Goal: Task Accomplishment & Management: Use online tool/utility

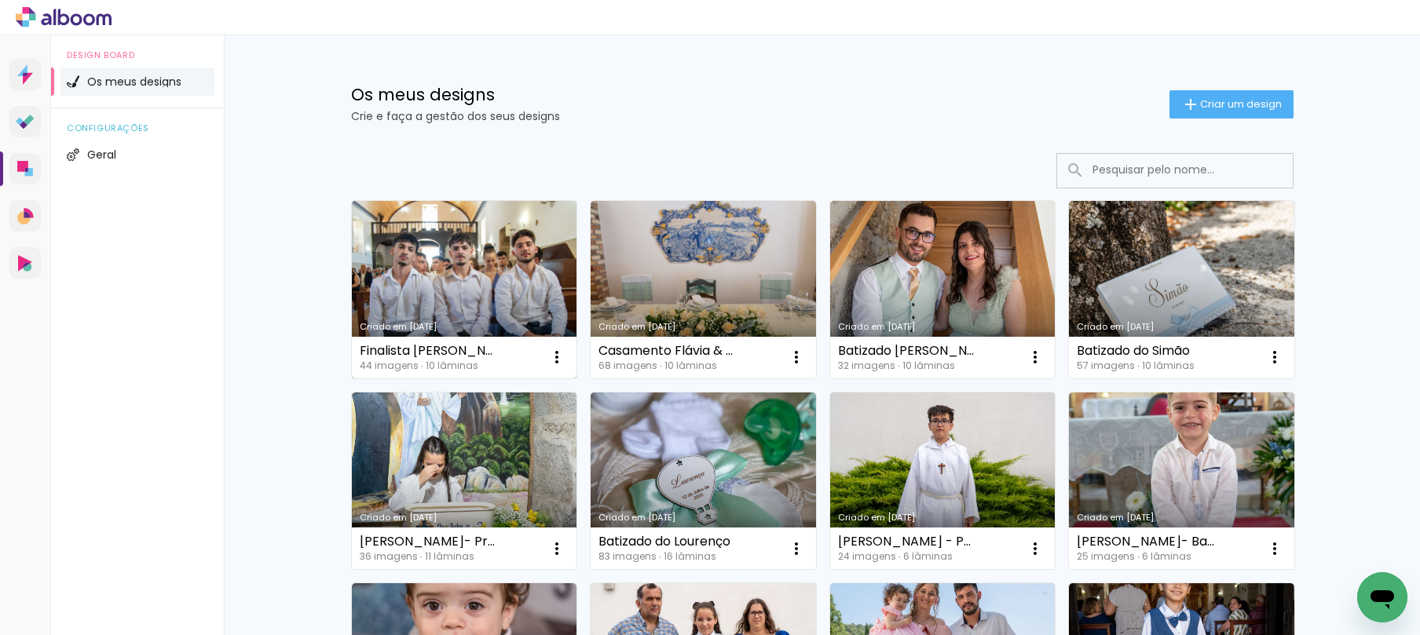
click at [475, 259] on link "Criado em [DATE]" at bounding box center [464, 289] width 225 height 177
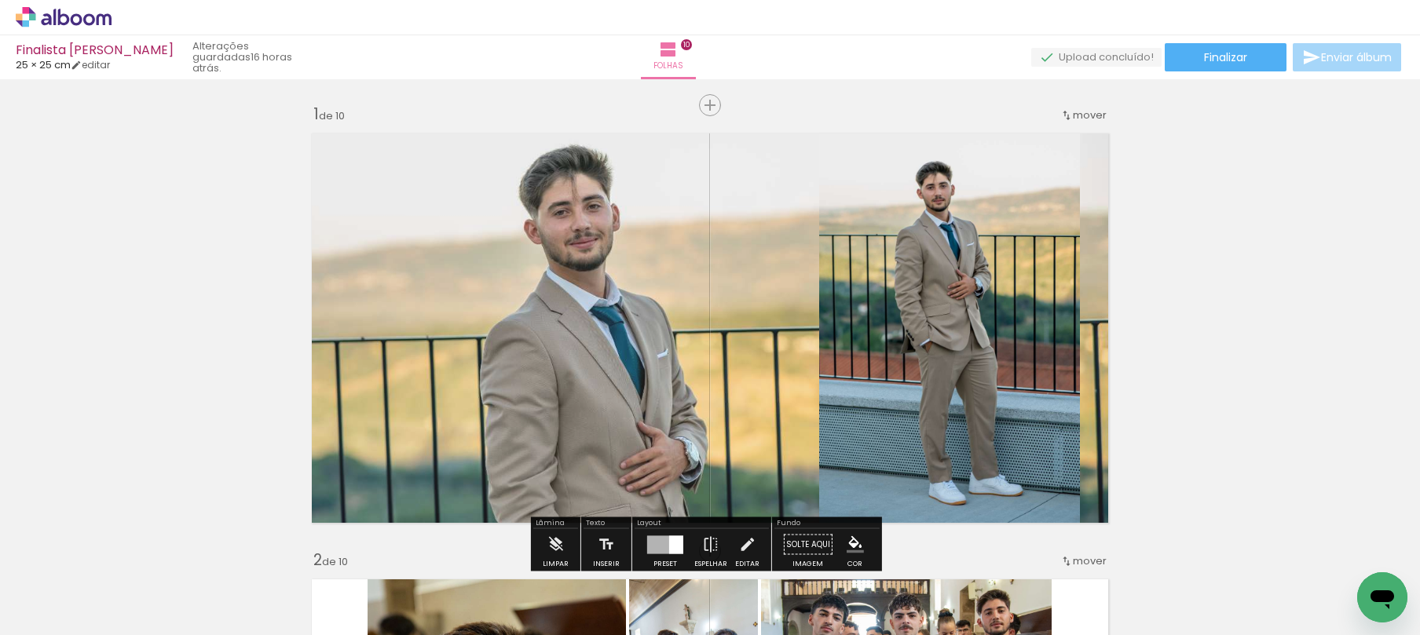
click at [577, 318] on quentale-layouter at bounding box center [710, 328] width 814 height 407
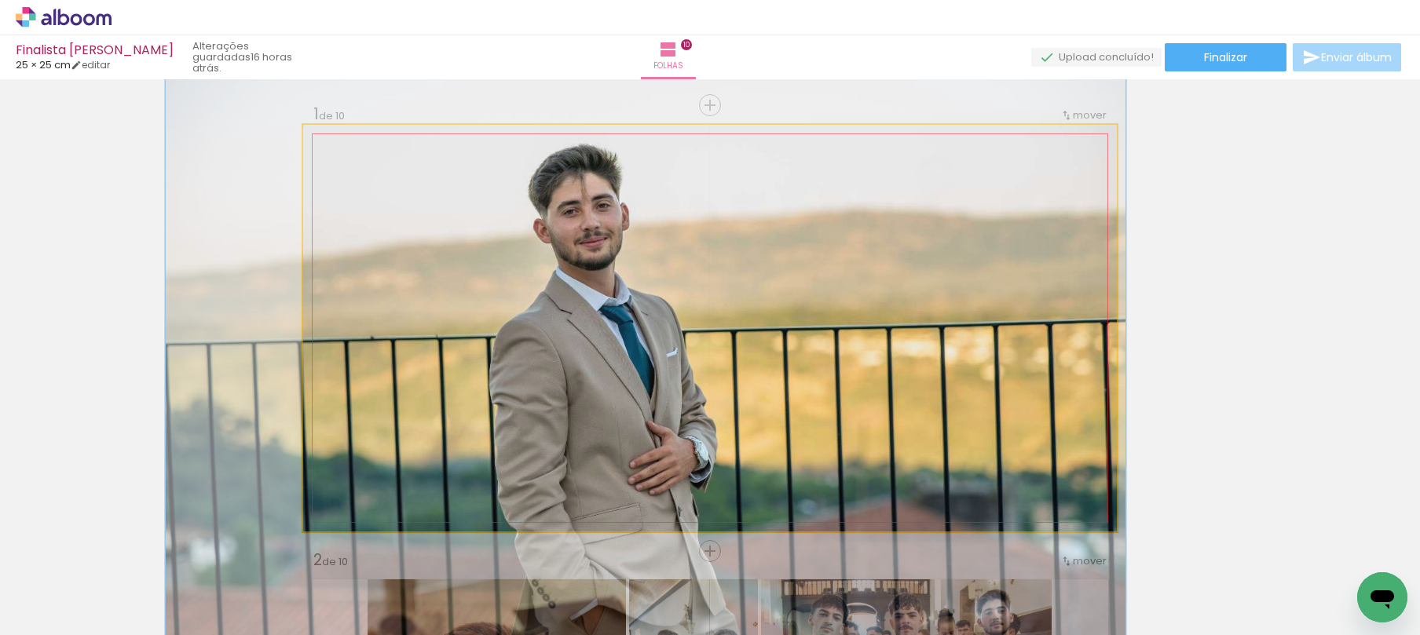
drag, startPoint x: 576, startPoint y: 316, endPoint x: 585, endPoint y: 316, distance: 9.5
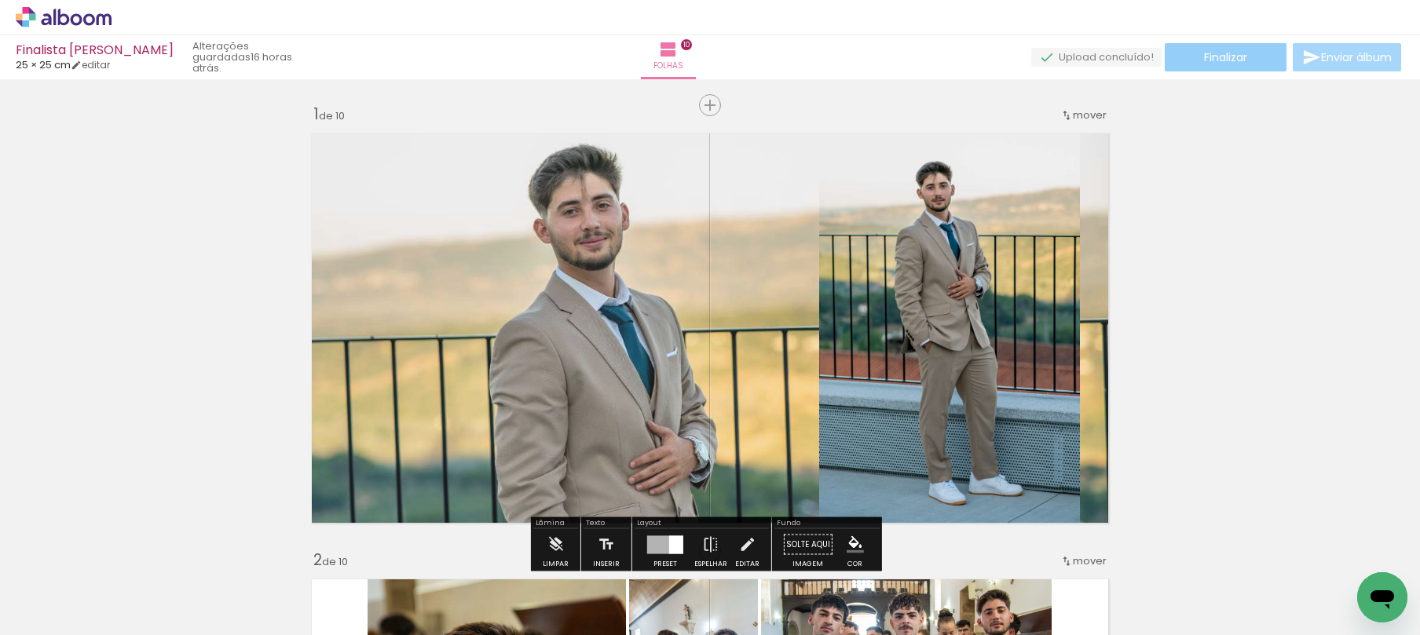
click at [1216, 69] on paper-button "Finalizar" at bounding box center [1226, 57] width 122 height 28
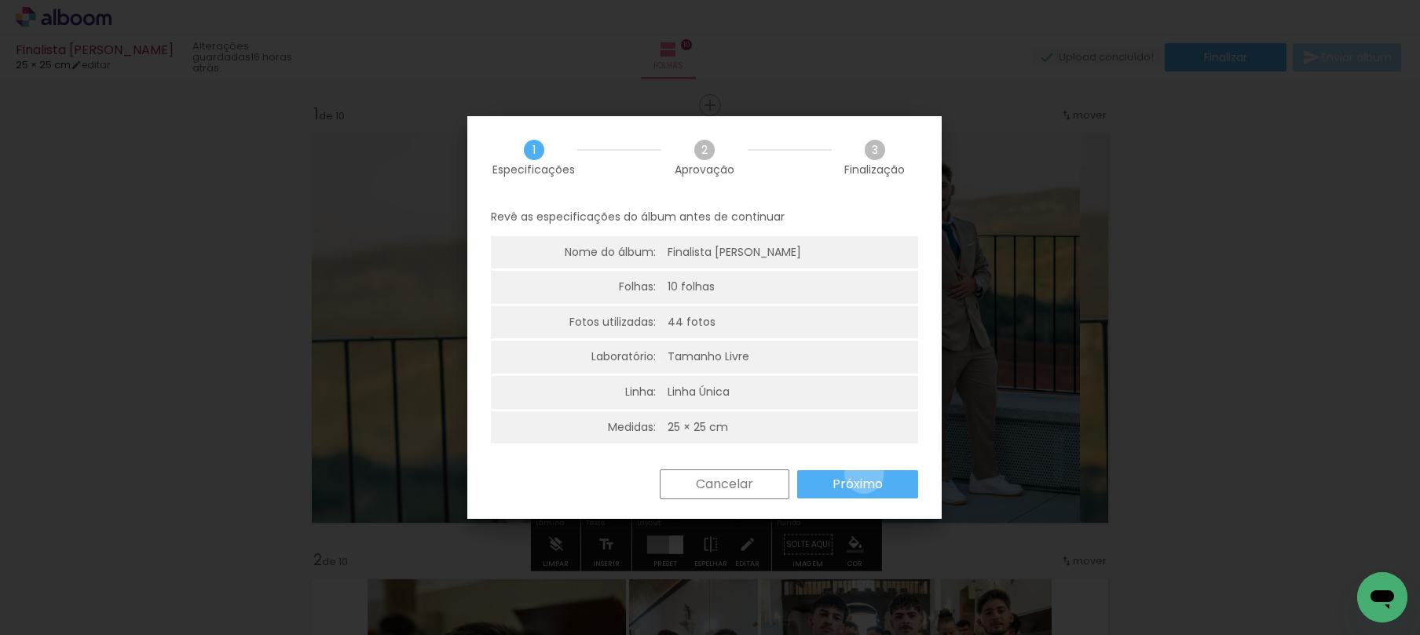
click at [0, 0] on slot "Próximo" at bounding box center [0, 0] width 0 height 0
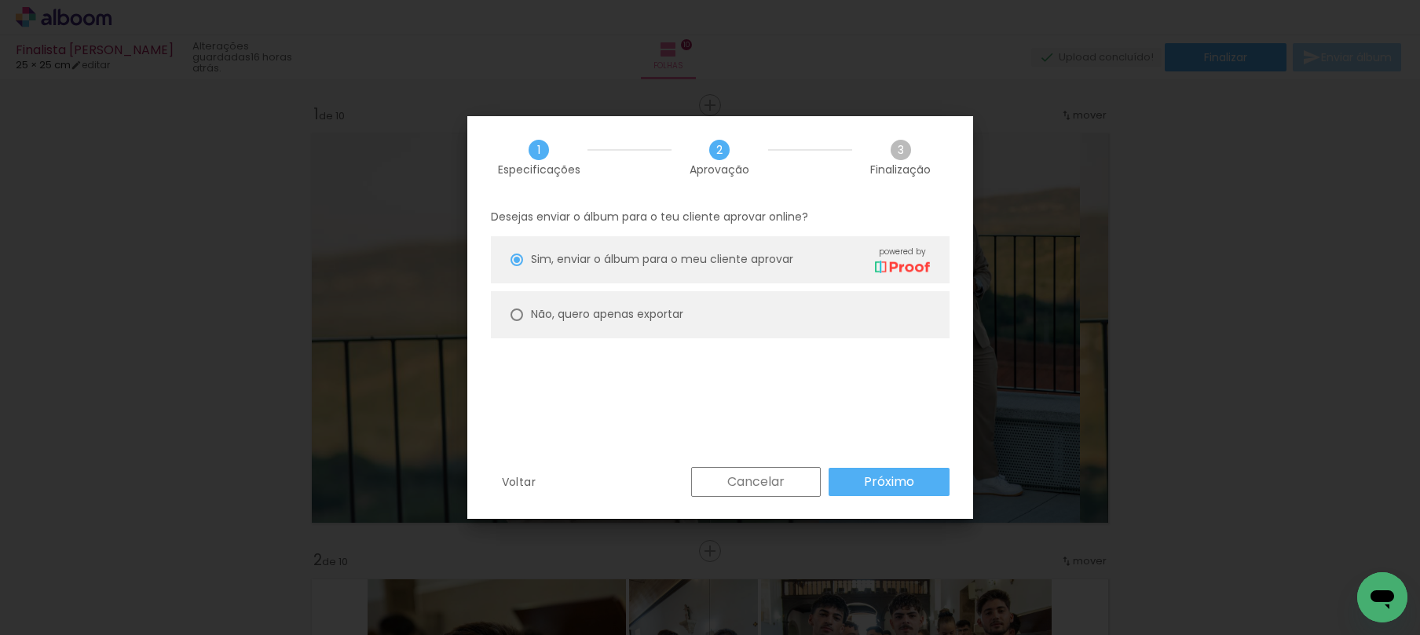
click at [0, 0] on slot "Não, quero apenas exportar" at bounding box center [0, 0] width 0 height 0
type paper-radio-button "on"
click at [0, 0] on slot "Próximo" at bounding box center [0, 0] width 0 height 0
type input "Alta, 300 DPI"
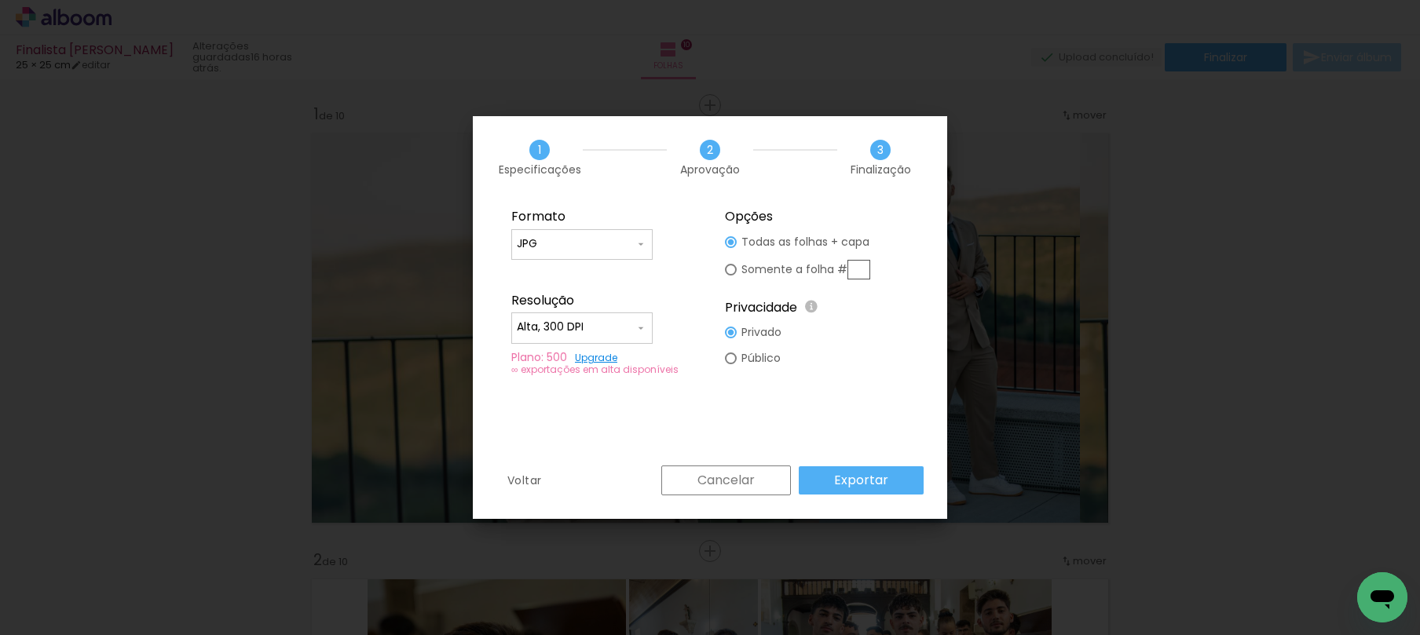
click at [894, 480] on paper-button "Exportar" at bounding box center [861, 481] width 125 height 28
